Goal: Information Seeking & Learning: Learn about a topic

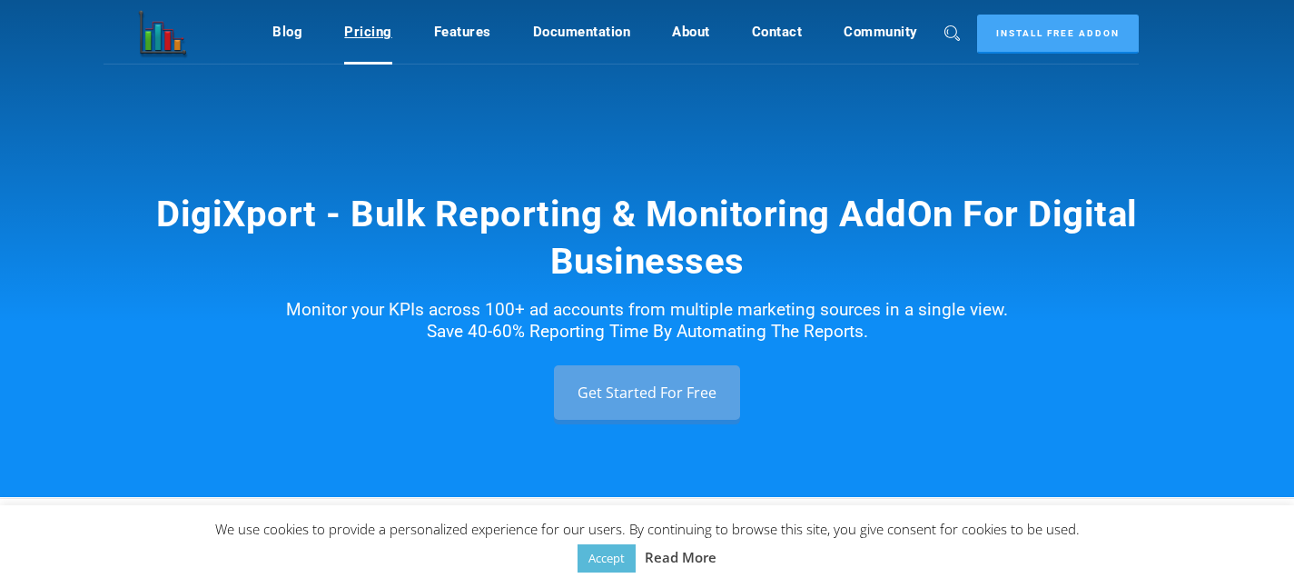
click at [379, 31] on link "Pricing" at bounding box center [368, 32] width 48 height 35
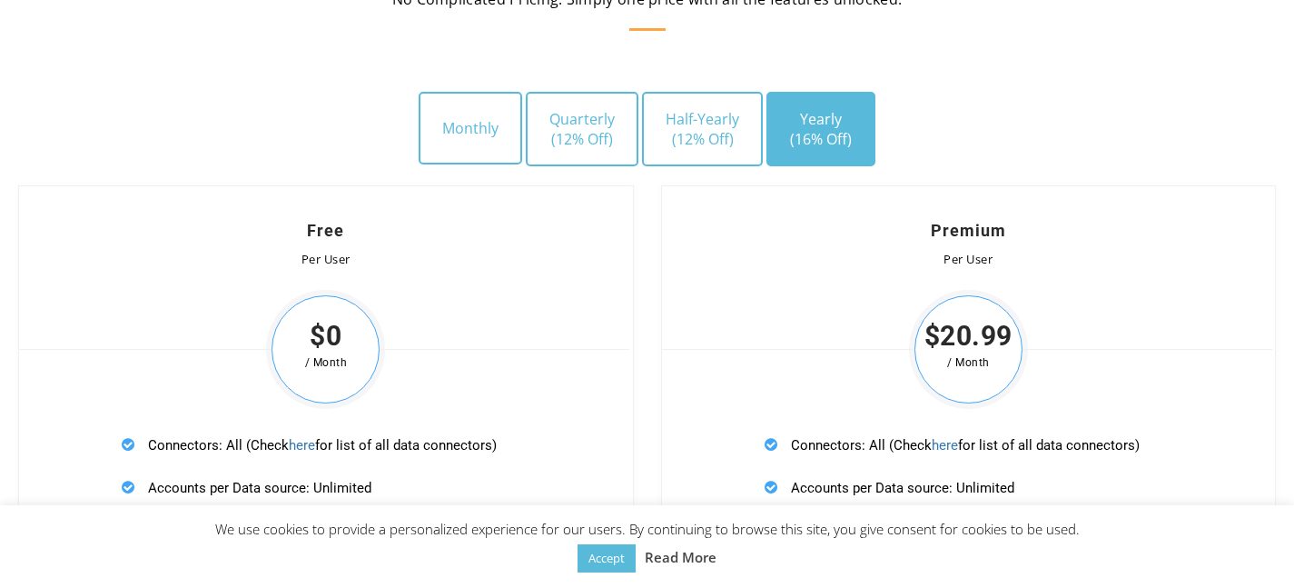
scroll to position [5270, 0]
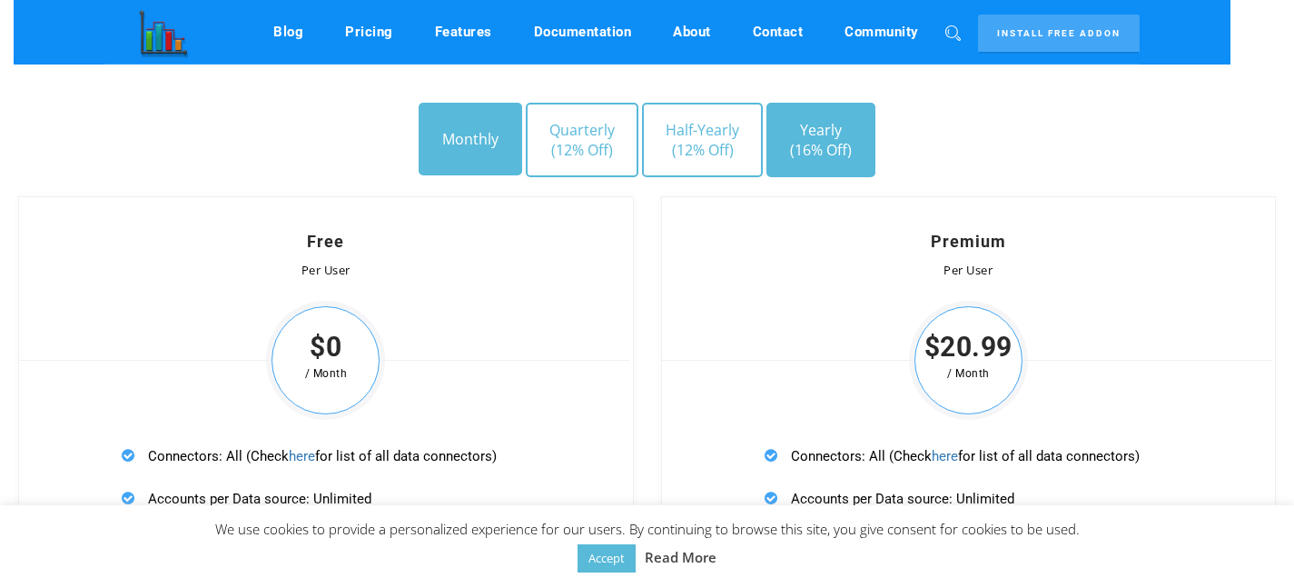
click at [474, 134] on button "Monthly" at bounding box center [471, 139] width 104 height 73
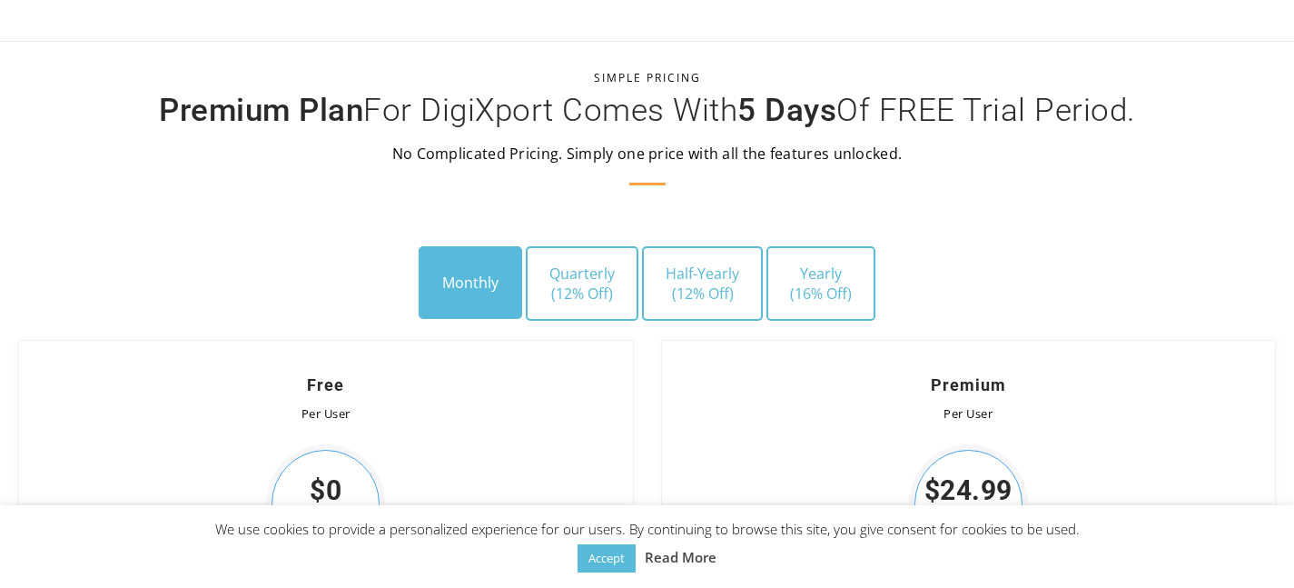
scroll to position [5329, 0]
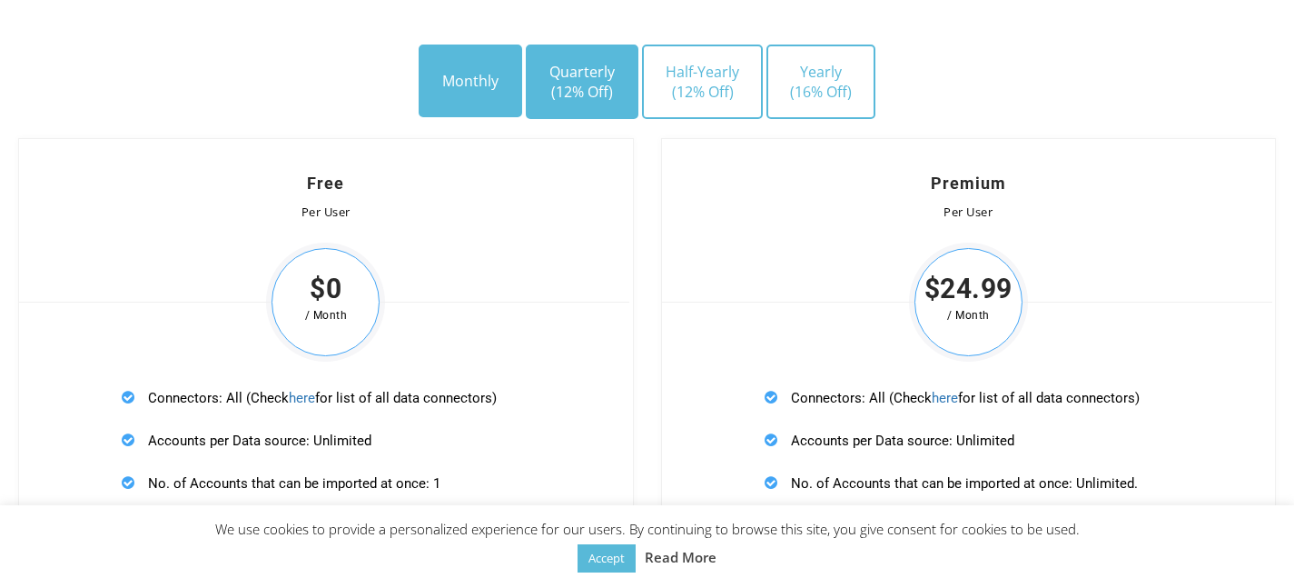
click at [573, 82] on span "(12% Off)" at bounding box center [581, 92] width 65 height 20
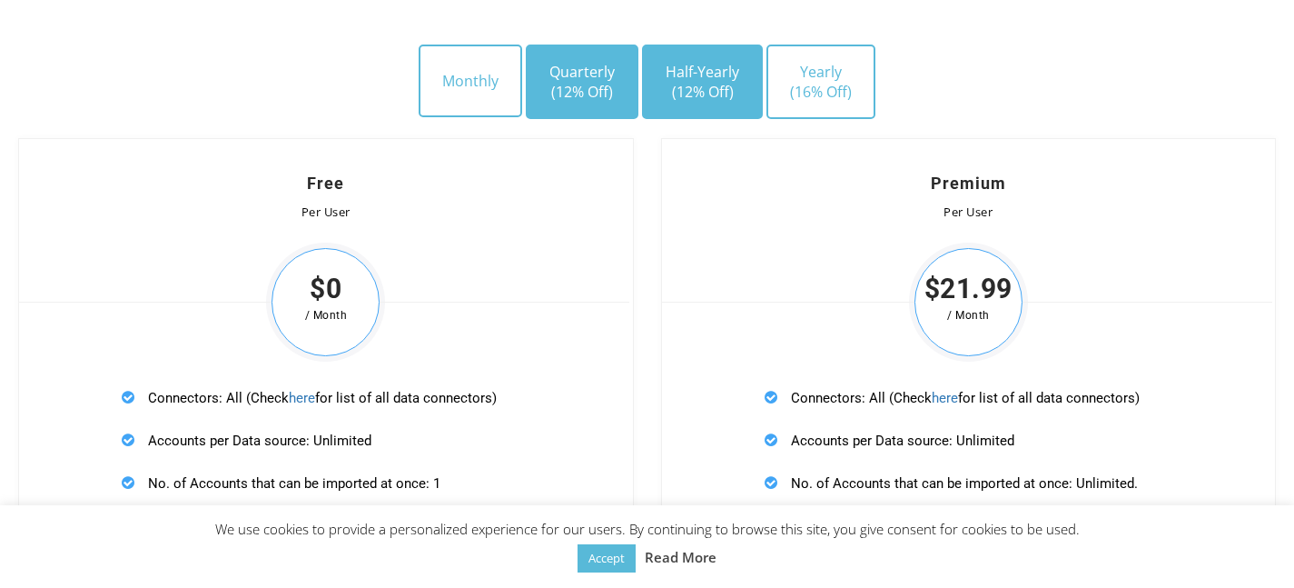
click at [690, 82] on span "(12% Off)" at bounding box center [703, 92] width 74 height 20
click at [601, 82] on span "(12% Off)" at bounding box center [581, 92] width 65 height 20
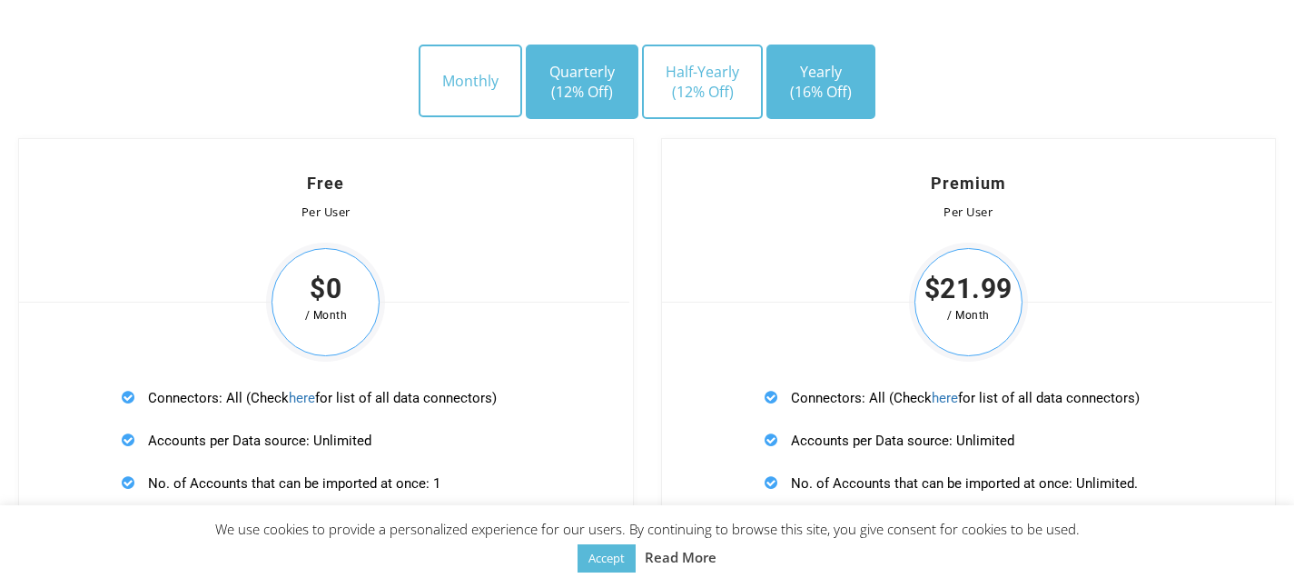
click at [812, 82] on span "(16% Off)" at bounding box center [821, 92] width 62 height 20
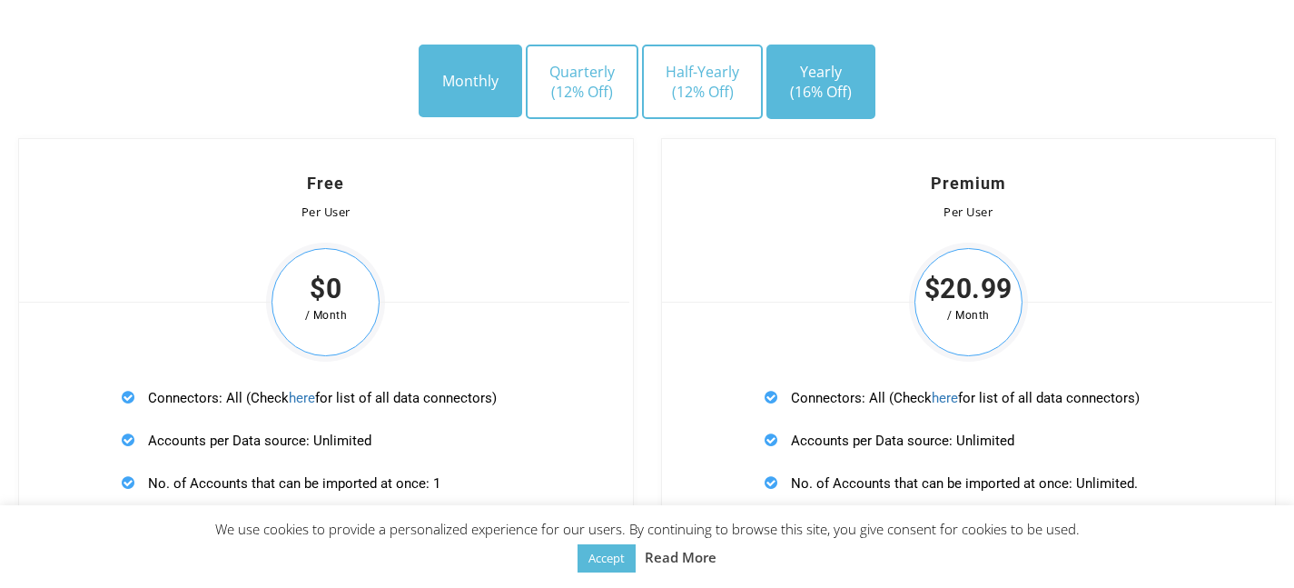
click at [469, 73] on button "Monthly" at bounding box center [471, 81] width 104 height 73
